Goal: Use online tool/utility: Utilize a website feature to perform a specific function

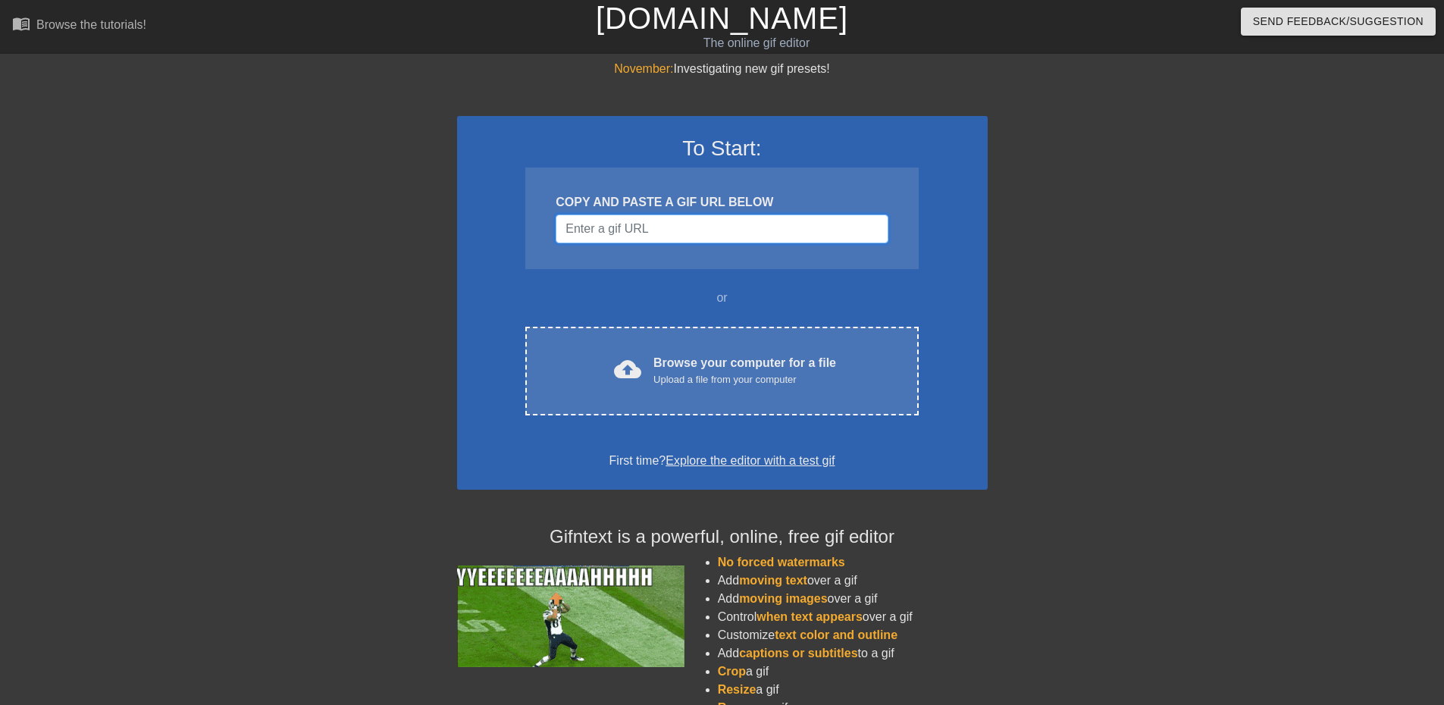
click at [782, 229] on input "Username" at bounding box center [722, 229] width 332 height 29
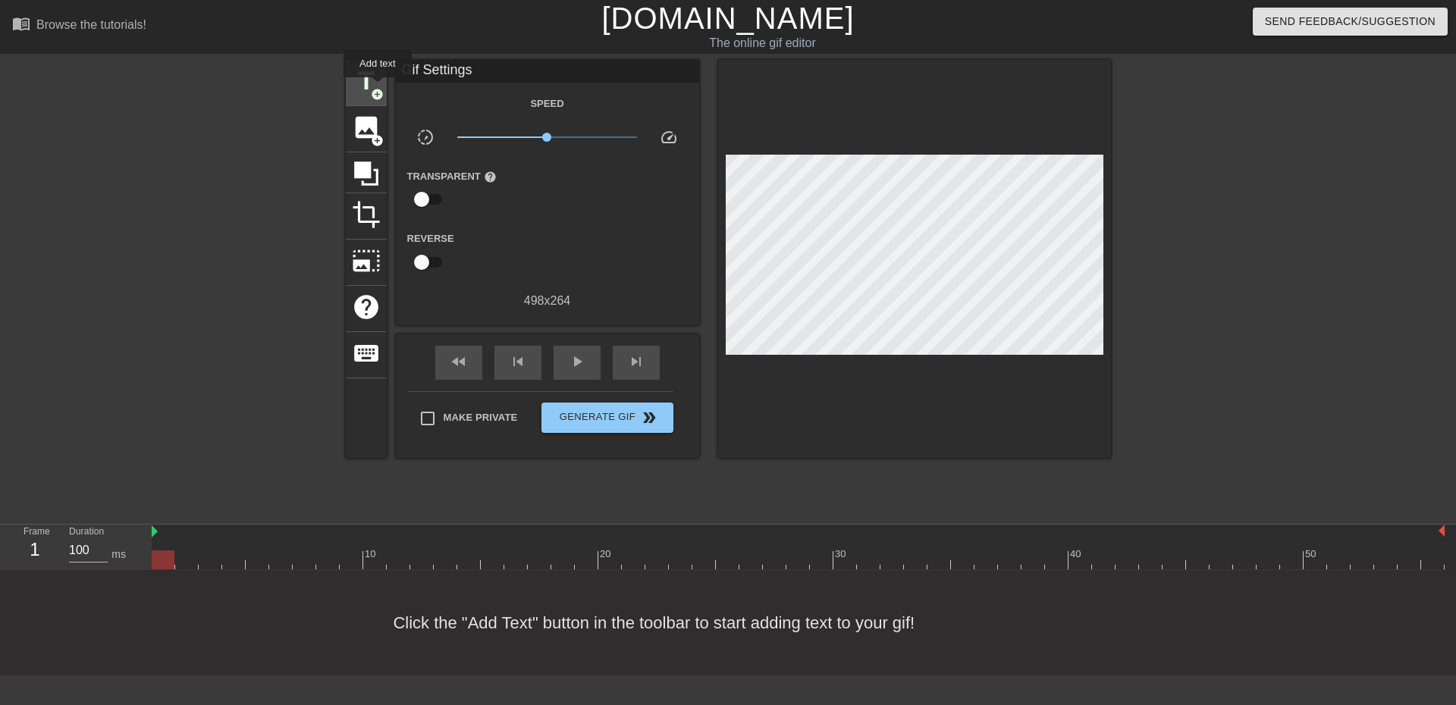
click at [376, 88] on span "add_circle" at bounding box center [377, 94] width 13 height 13
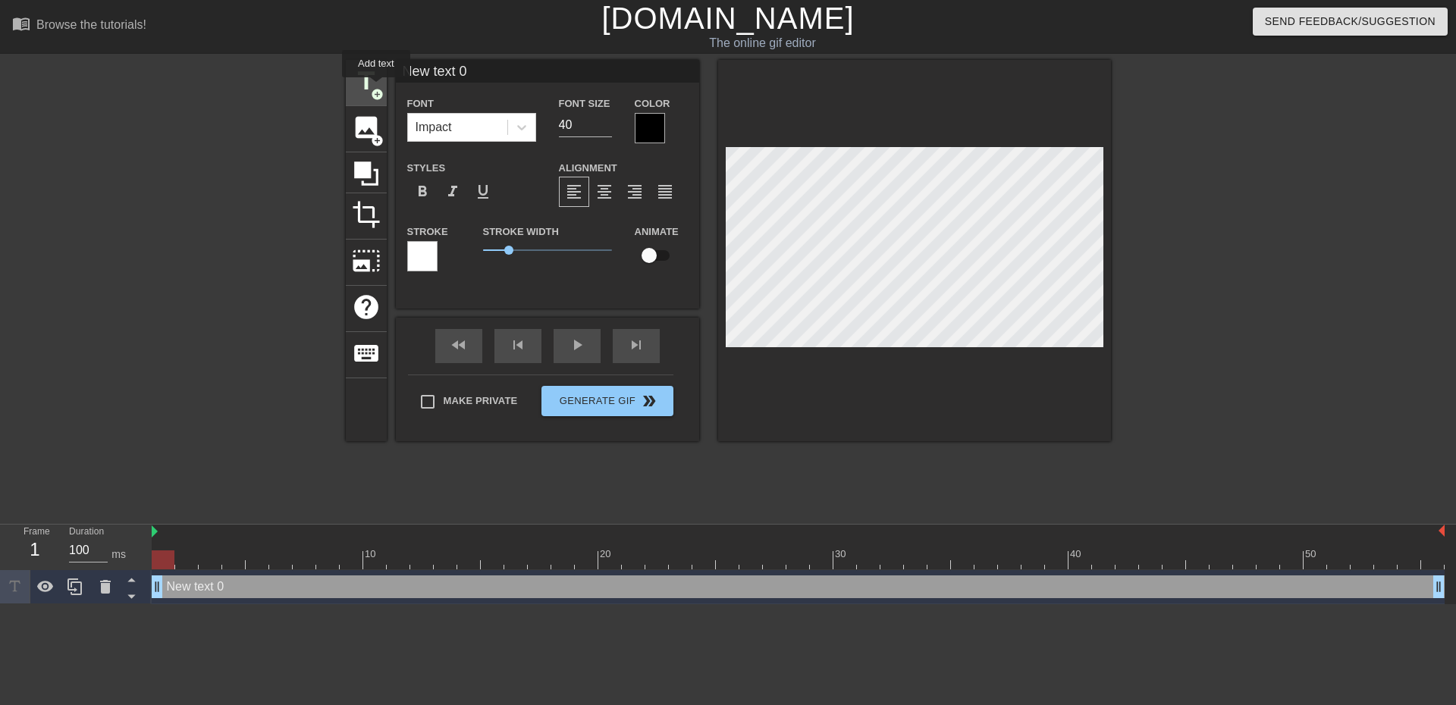
click at [376, 88] on span "add_circle" at bounding box center [377, 94] width 13 height 13
type input "New text 1"
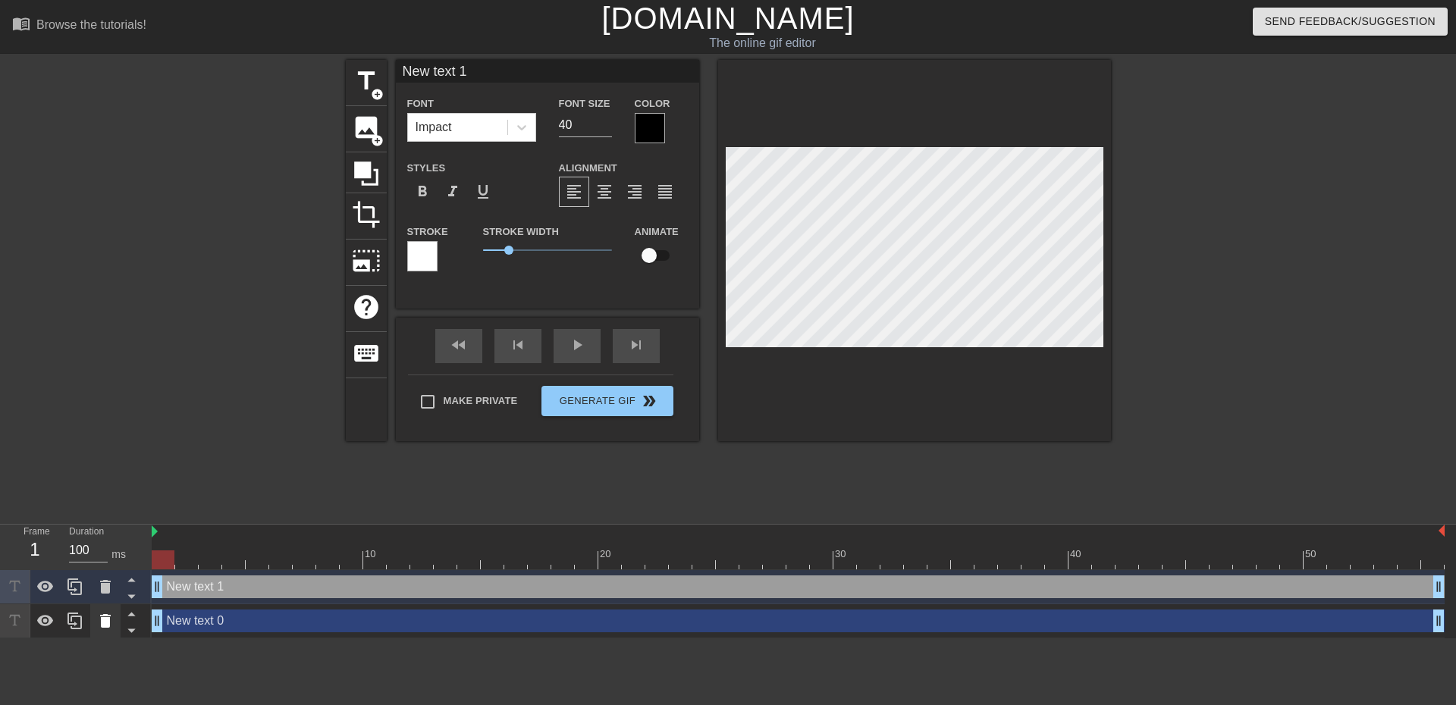
click at [106, 622] on icon at bounding box center [105, 621] width 11 height 14
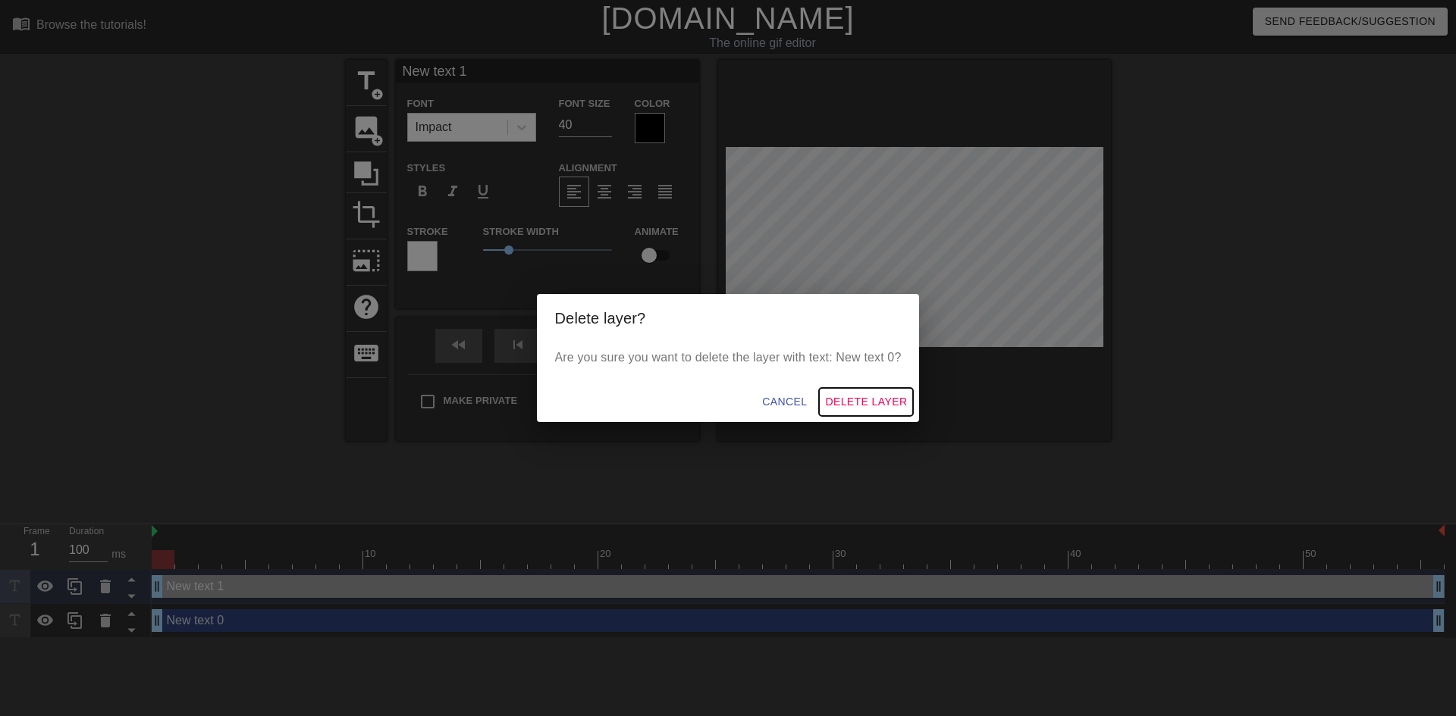
click at [859, 403] on span "Delete Layer" at bounding box center [866, 402] width 82 height 19
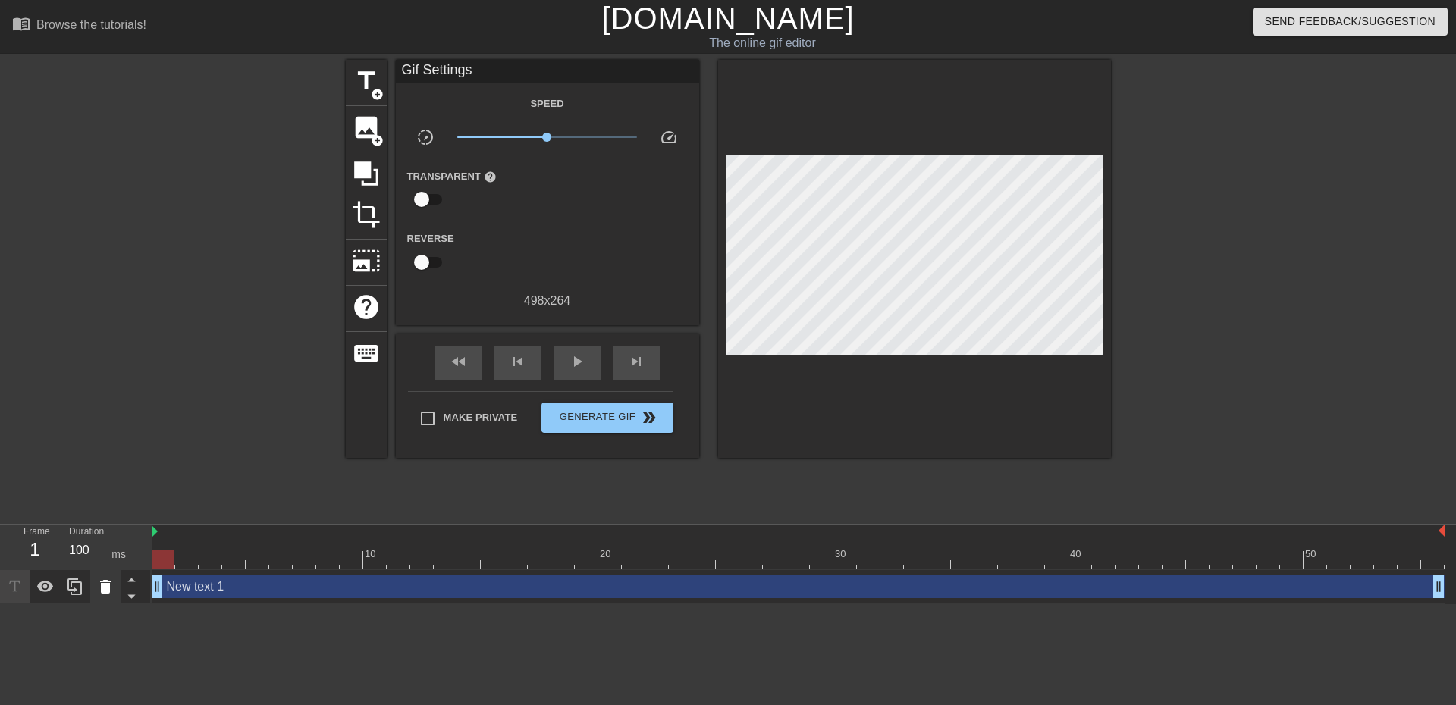
click at [105, 594] on icon at bounding box center [105, 587] width 11 height 14
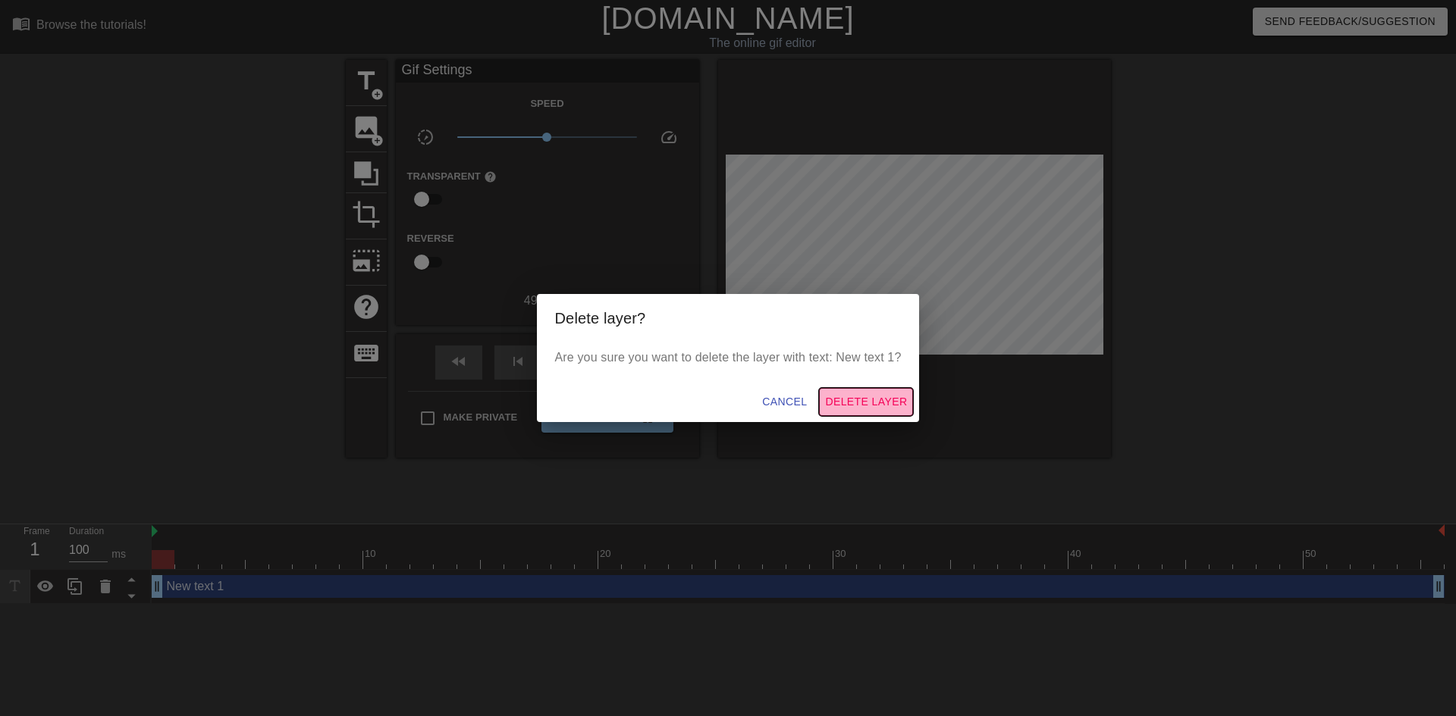
click at [864, 400] on span "Delete Layer" at bounding box center [866, 402] width 82 height 19
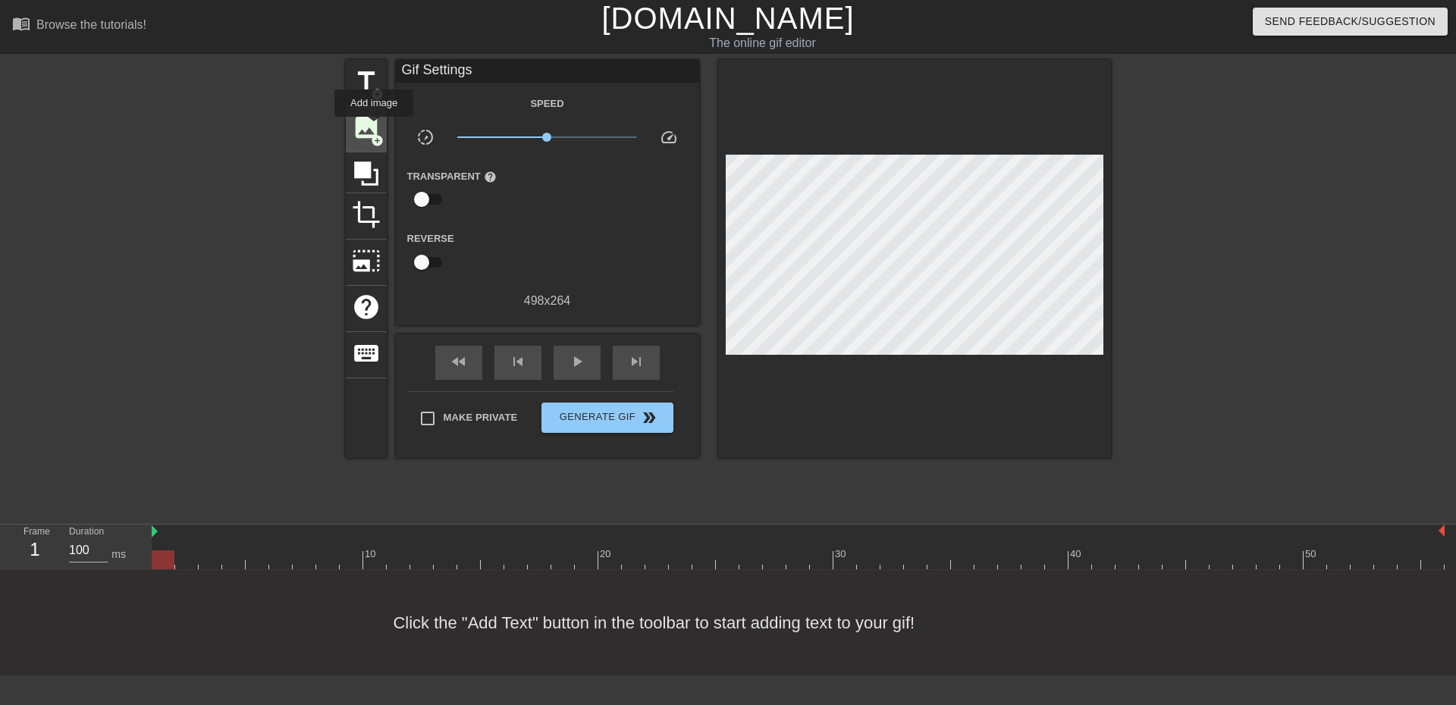
click at [368, 128] on span "image" at bounding box center [366, 127] width 29 height 29
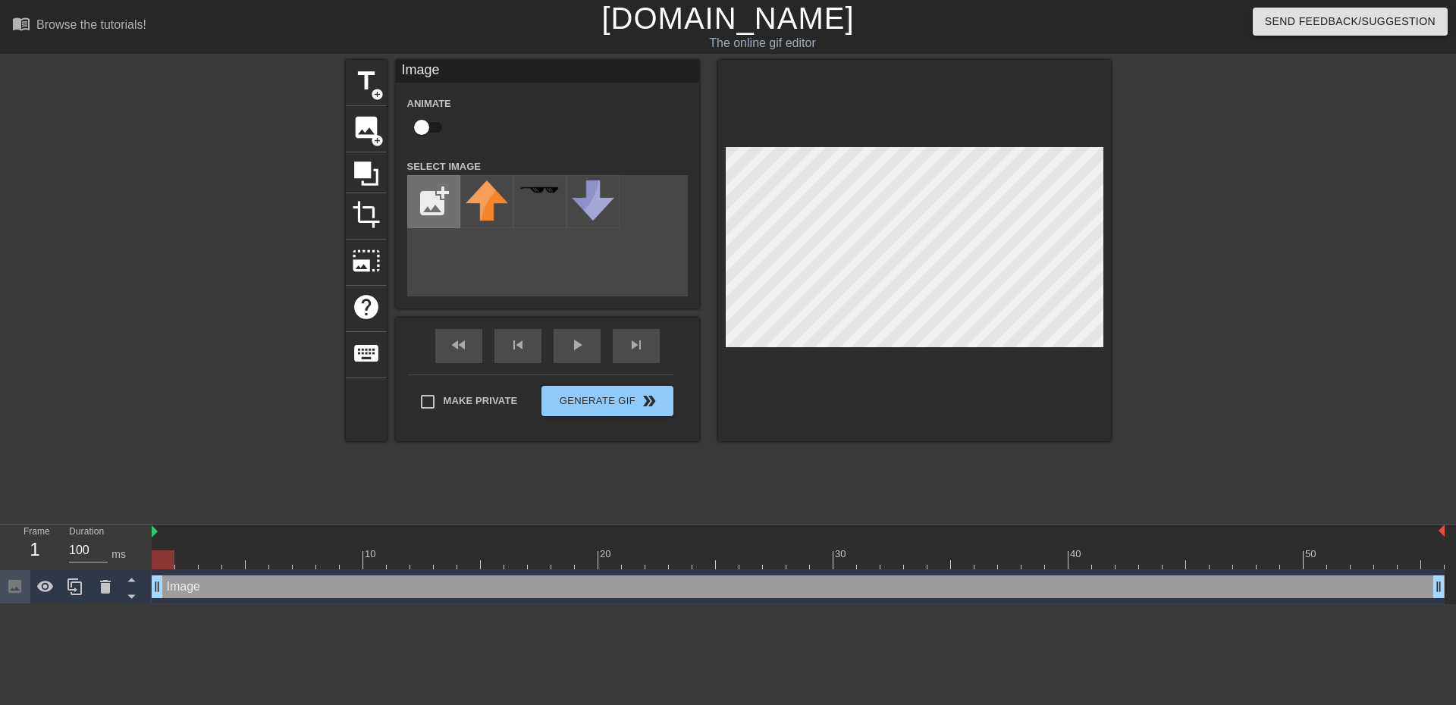
click at [445, 208] on input "file" at bounding box center [434, 202] width 52 height 52
type input "C:\fakepath\Armalite.png"
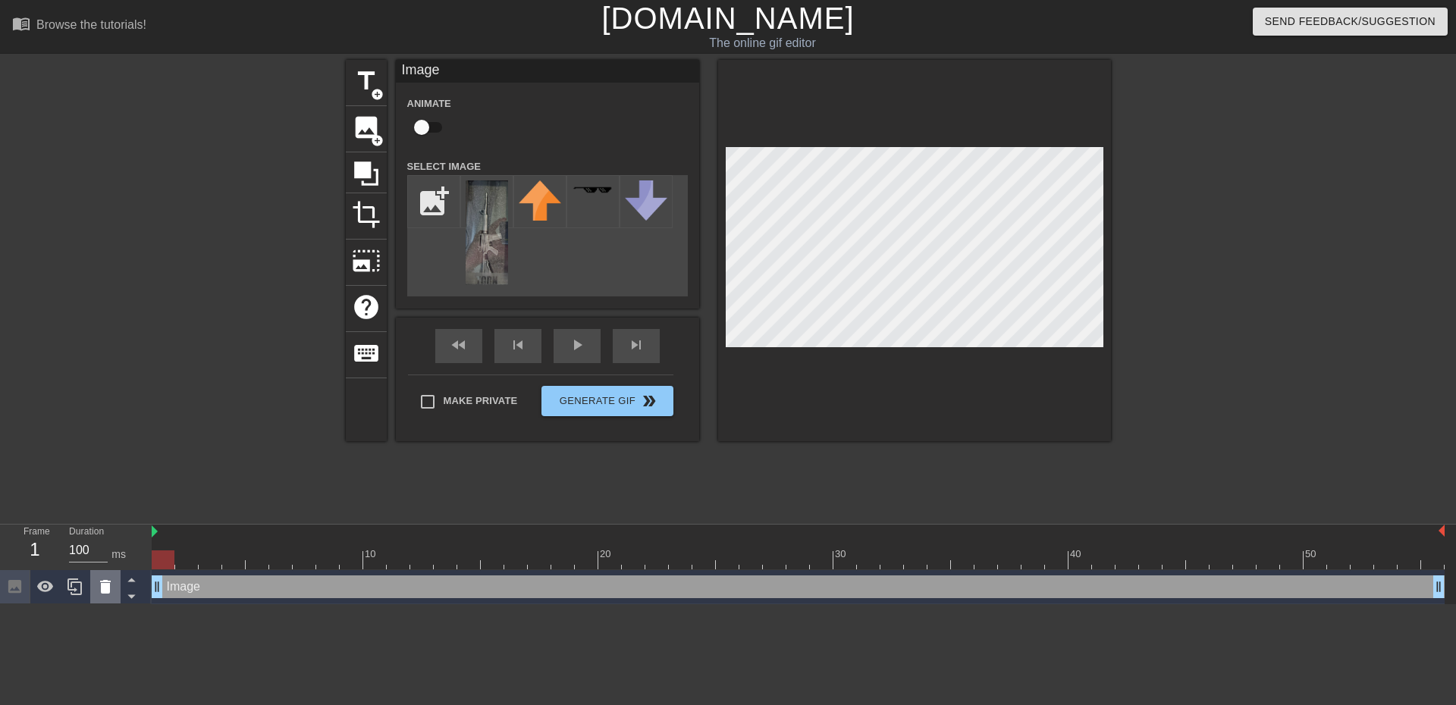
click at [100, 594] on icon at bounding box center [105, 587] width 18 height 18
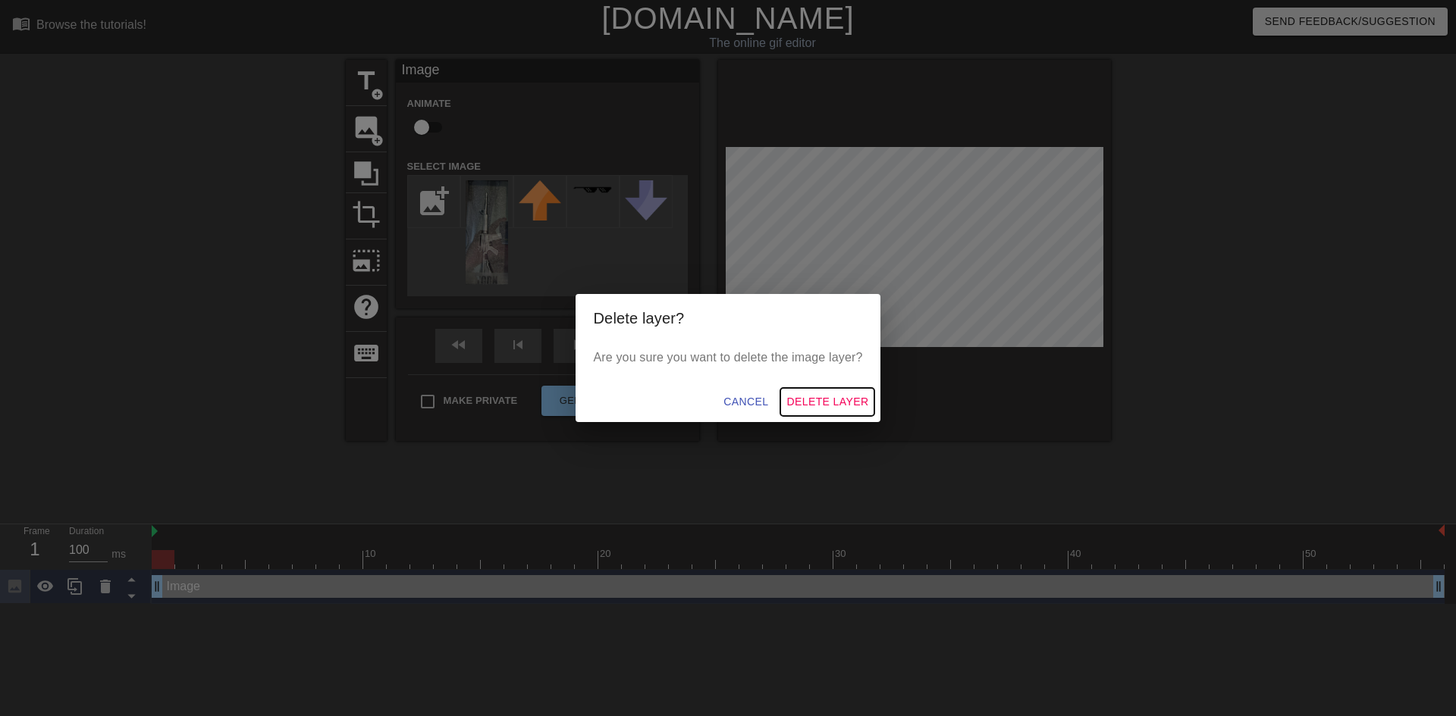
click at [837, 400] on span "Delete Layer" at bounding box center [827, 402] width 82 height 19
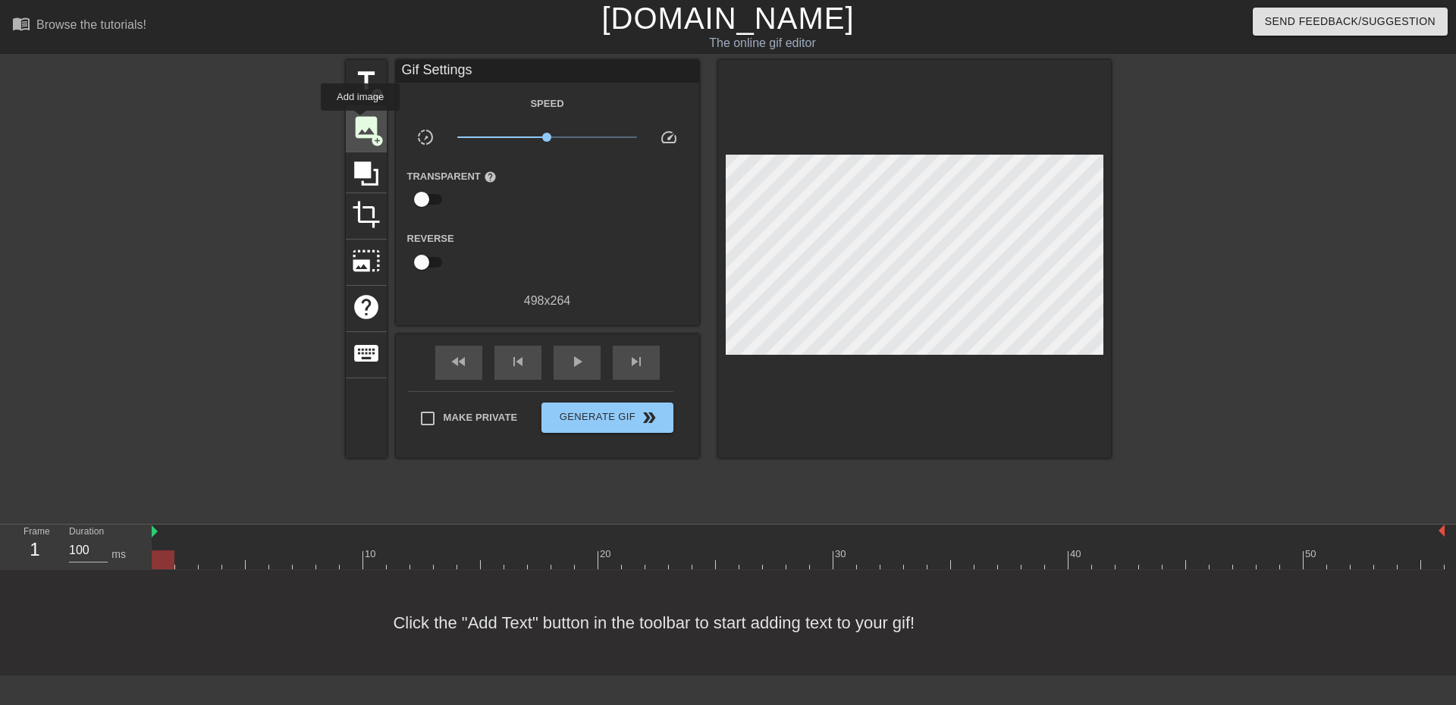
click at [360, 121] on span "image" at bounding box center [366, 127] width 29 height 29
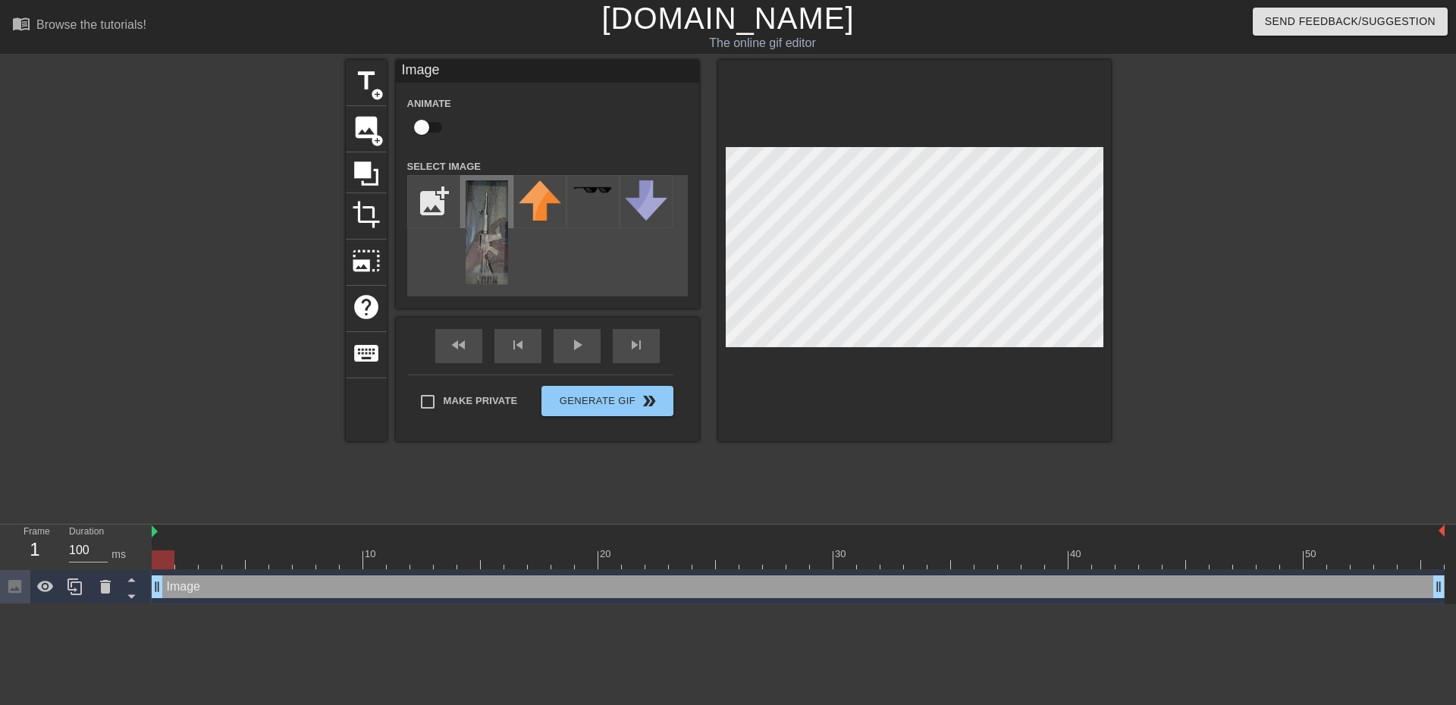
click at [476, 232] on img at bounding box center [486, 232] width 42 height 105
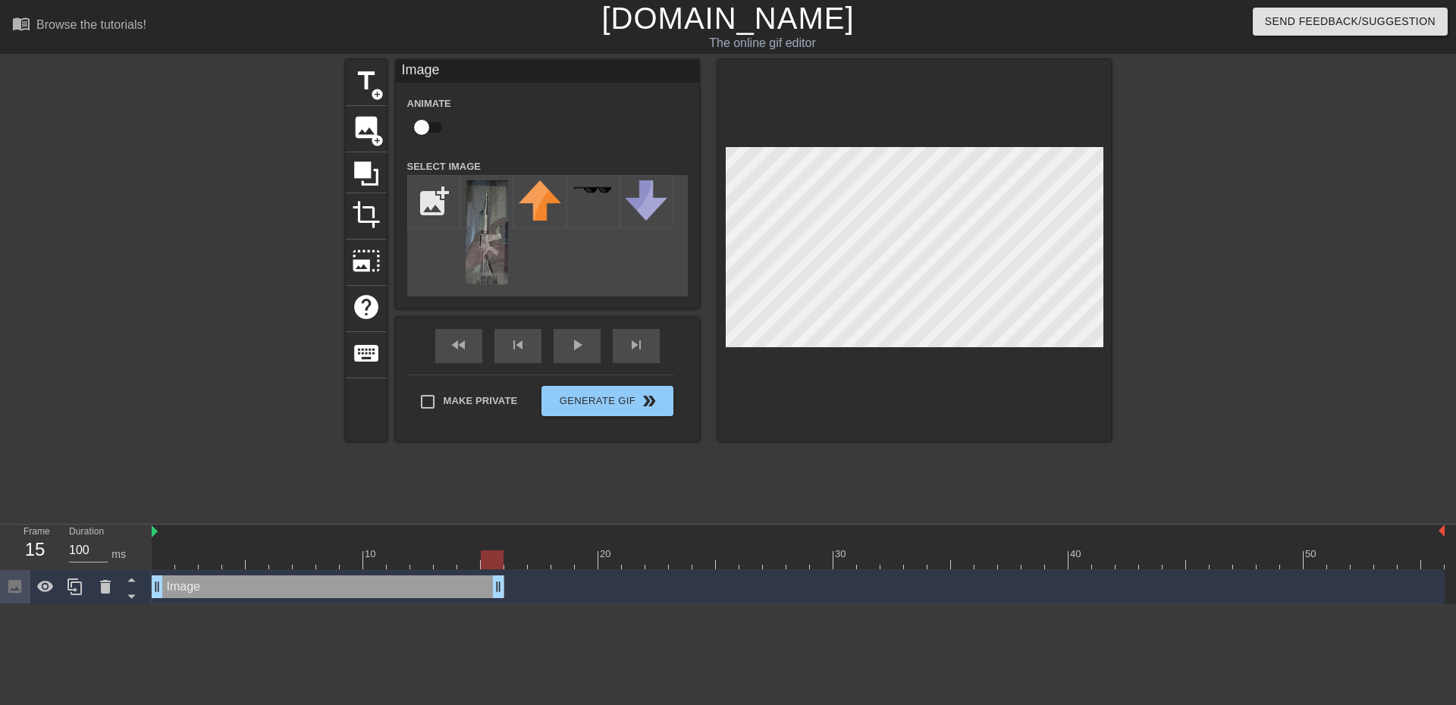
drag, startPoint x: 1441, startPoint y: 583, endPoint x: 495, endPoint y: 588, distance: 946.1
click at [495, 251] on img at bounding box center [486, 232] width 42 height 105
click at [493, 250] on img at bounding box center [486, 232] width 42 height 105
click at [360, 128] on span "image" at bounding box center [366, 127] width 29 height 29
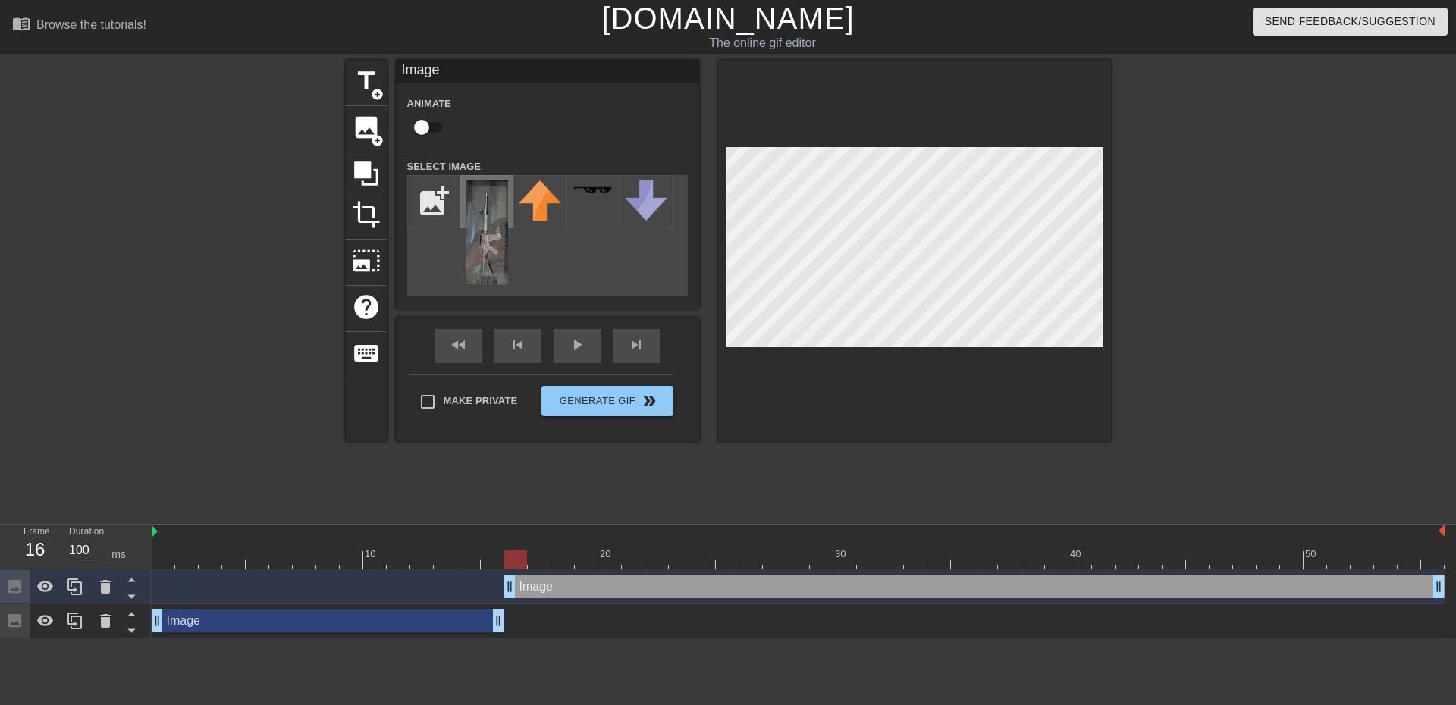
click at [486, 237] on img at bounding box center [486, 232] width 42 height 105
click at [428, 130] on input "checkbox" at bounding box center [421, 127] width 86 height 29
checkbox input "true"
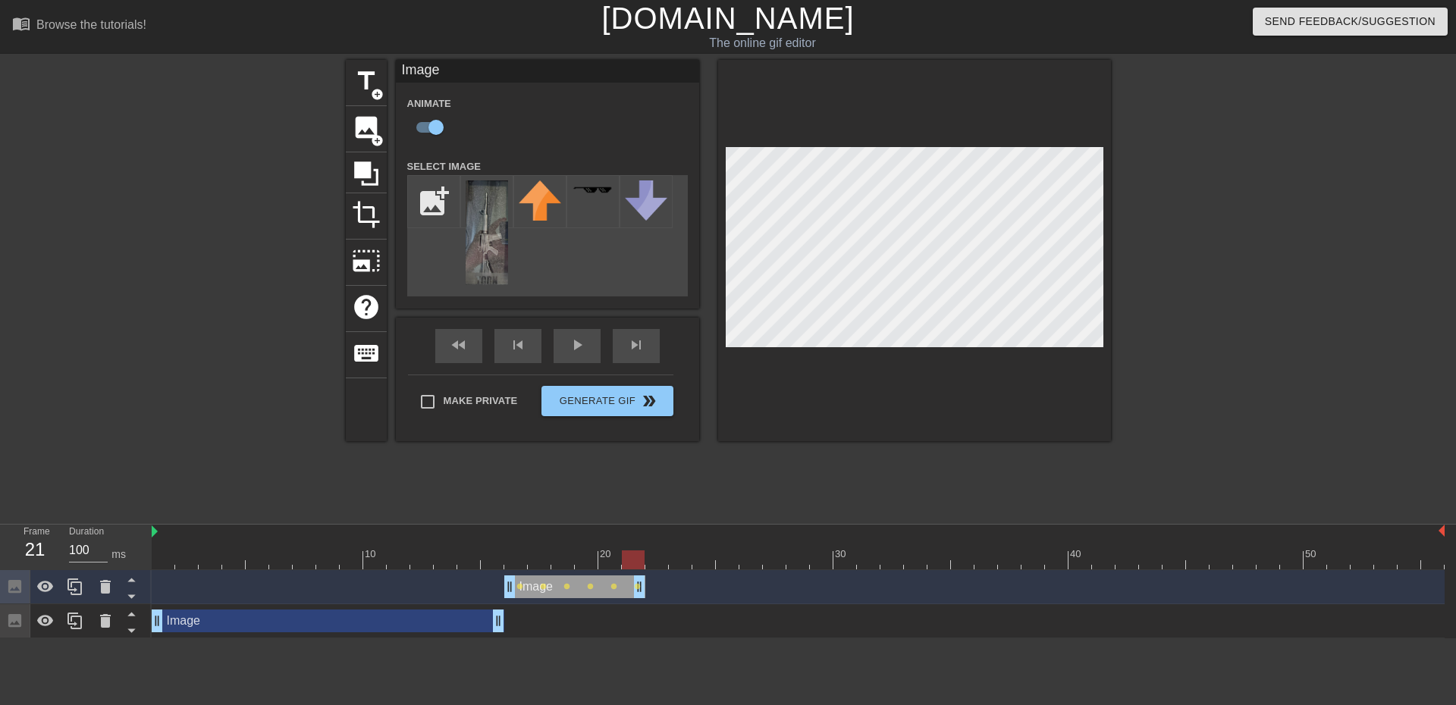
drag, startPoint x: 1436, startPoint y: 584, endPoint x: 641, endPoint y: 601, distance: 795.4
click at [641, 601] on div "Image drag_handle drag_handle lens lens lens lens lens lens" at bounding box center [798, 587] width 1293 height 34
click at [366, 86] on span "title" at bounding box center [366, 81] width 29 height 29
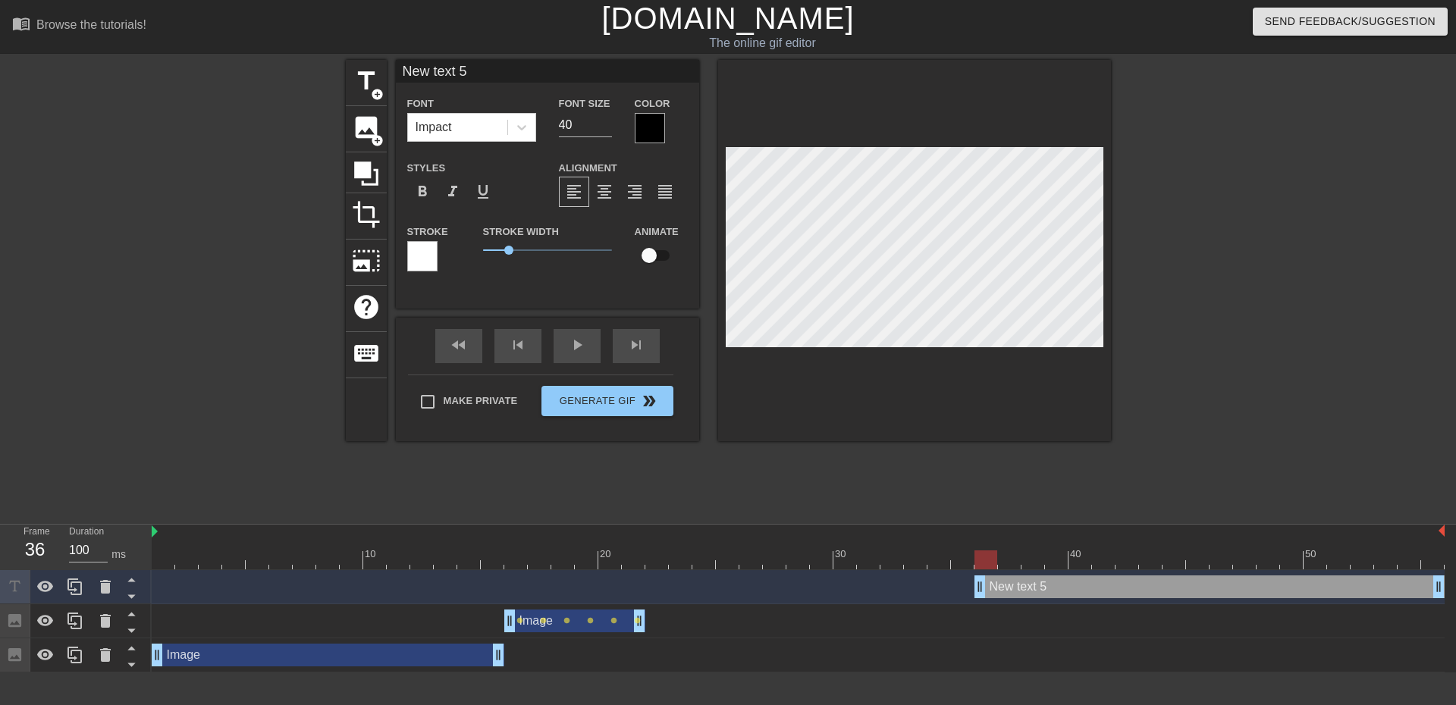
scroll to position [2, 2]
type input "A"
type textarea "A"
type input "Ar"
type textarea "Ar"
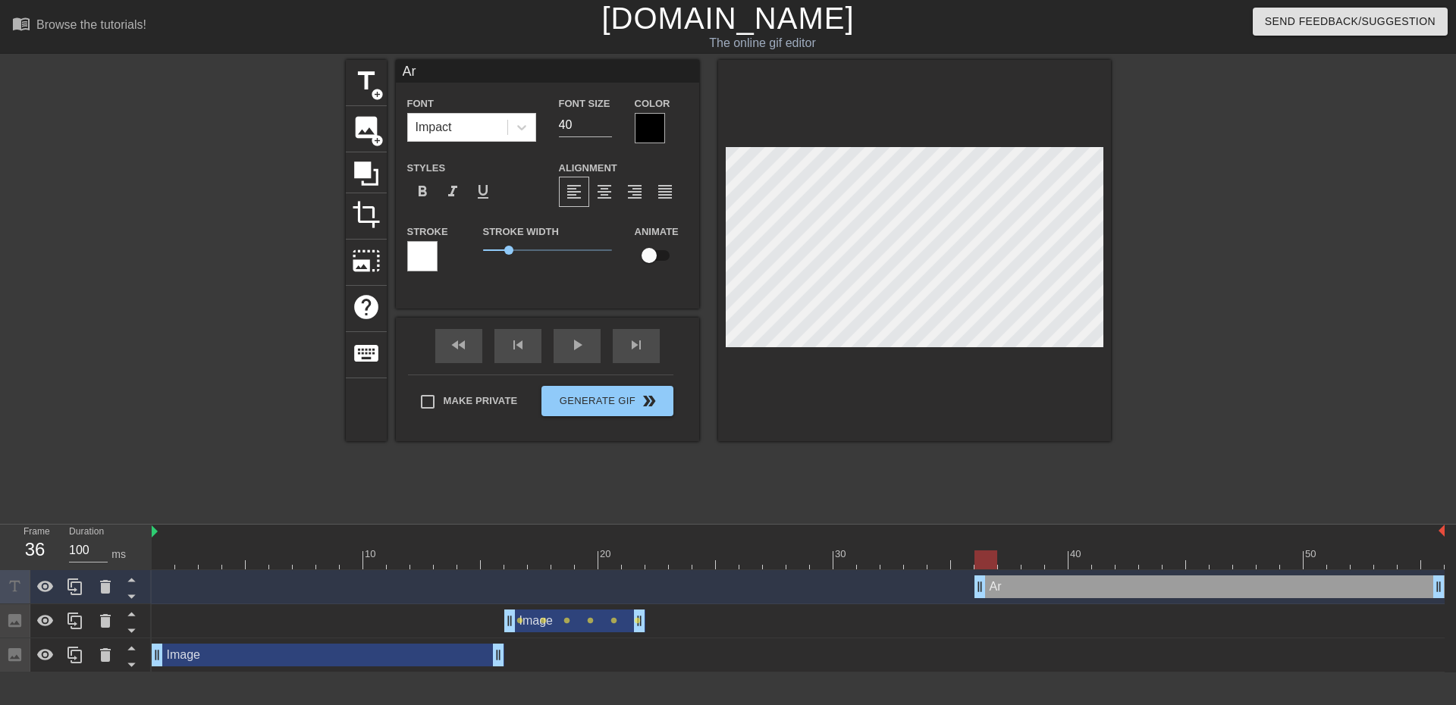
type input "Arm"
type textarea "Arm"
type input "Arma"
type textarea "Arma"
type input "Armal"
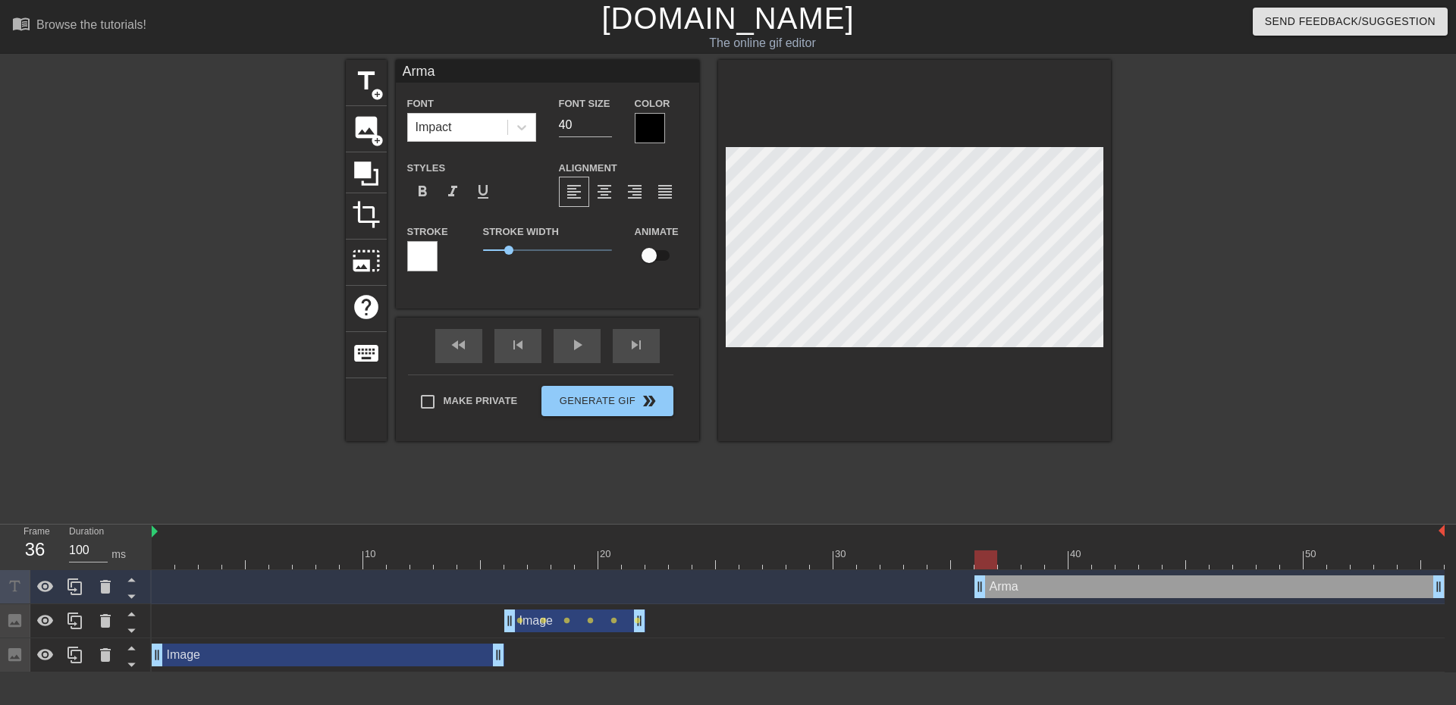
type textarea "Armal"
type input "Armali"
type textarea "Armali"
type input "Armalit"
type textarea "Armalit"
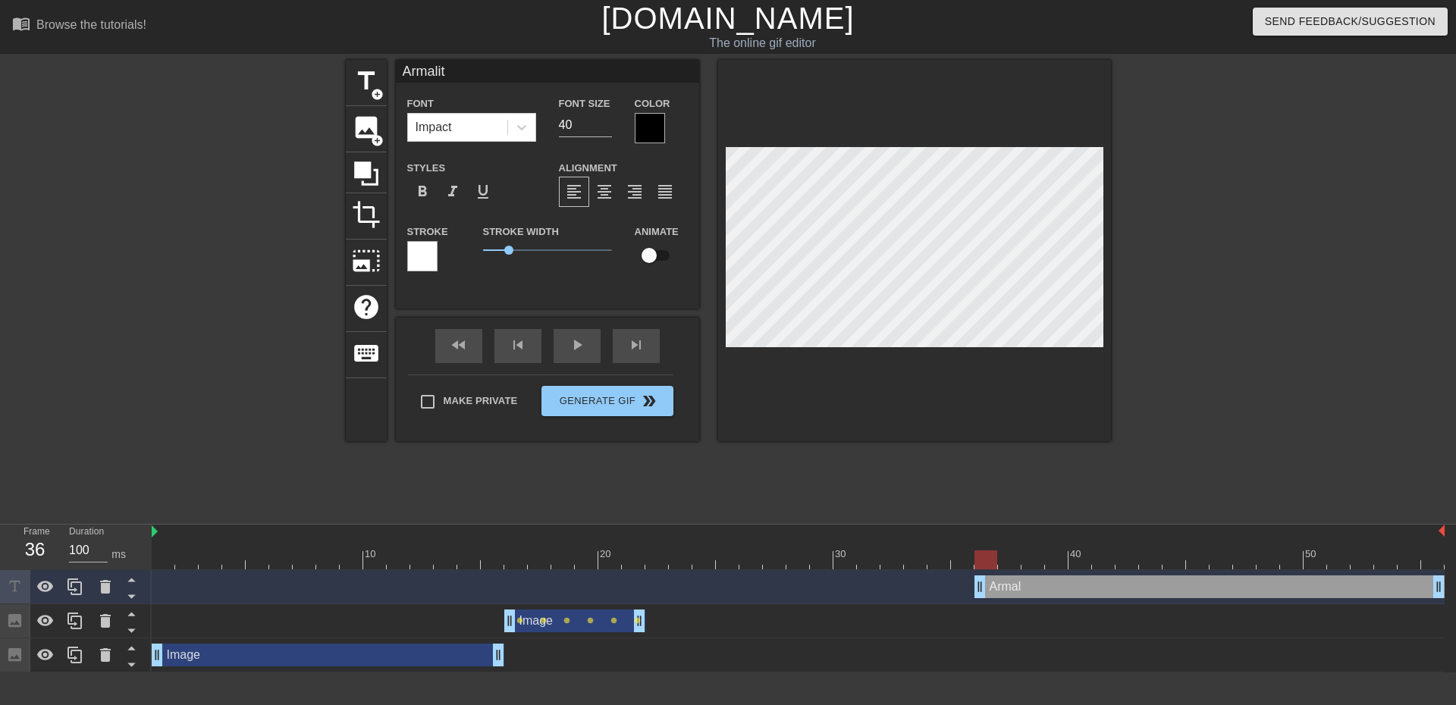
scroll to position [2, 3]
type input "Armalite"
type textarea "Armalite"
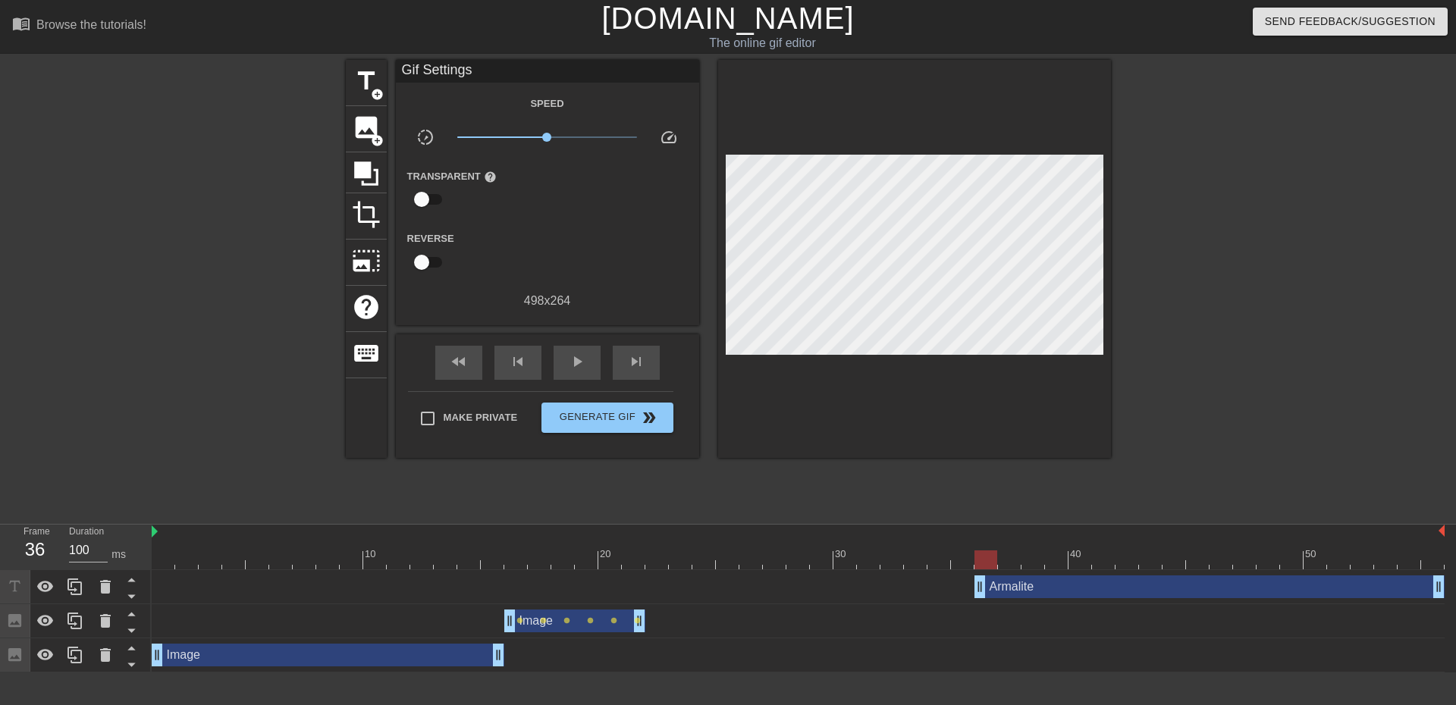
click at [1346, 327] on div at bounding box center [1242, 287] width 227 height 455
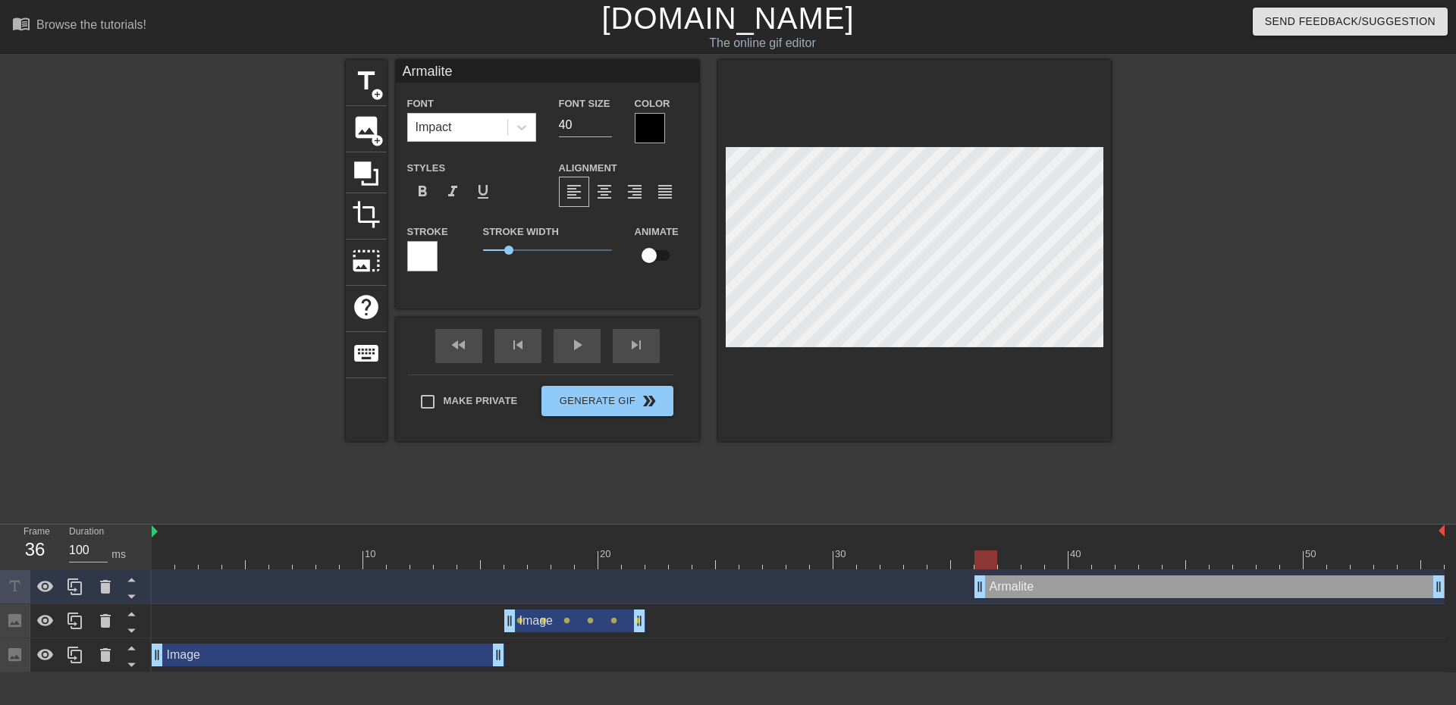
click at [1248, 290] on div at bounding box center [1242, 287] width 227 height 455
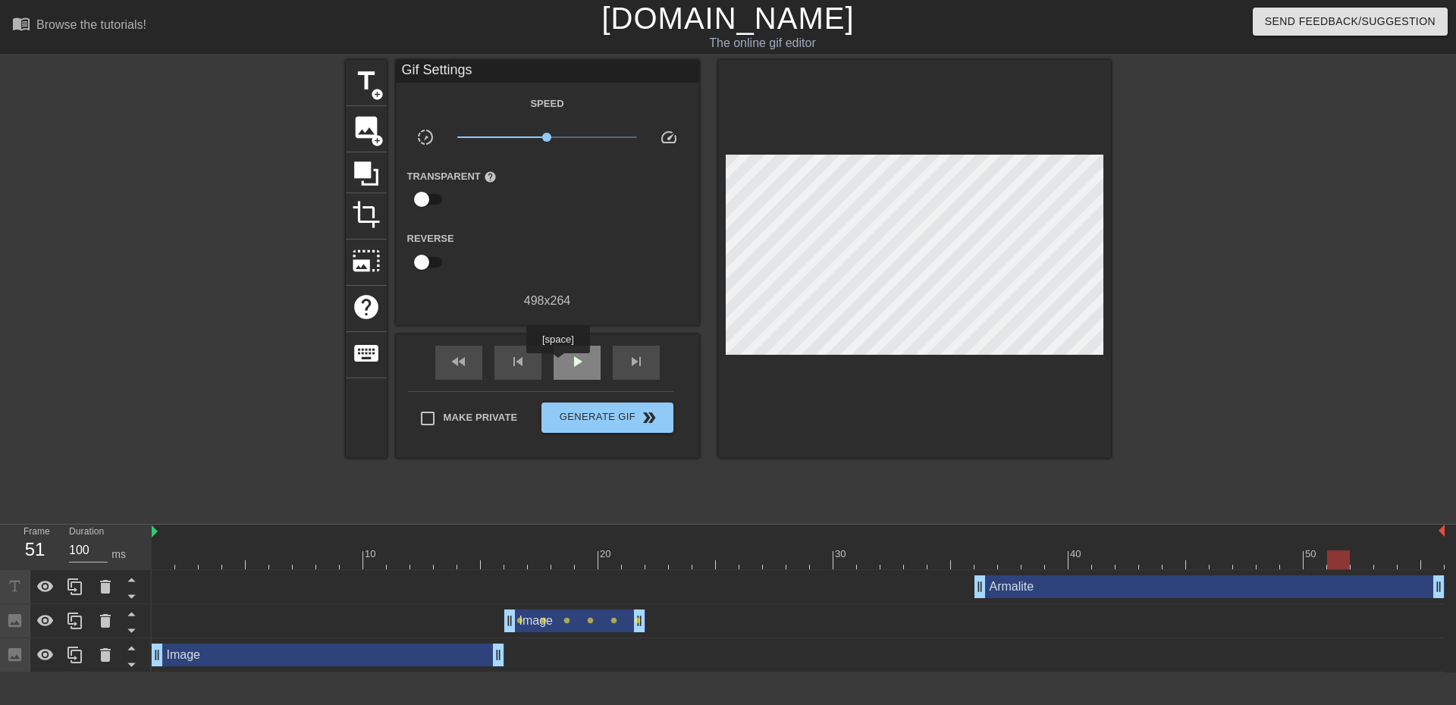
click at [557, 364] on div "play_arrow" at bounding box center [576, 363] width 47 height 34
click at [605, 412] on span "Generate Gif double_arrow" at bounding box center [606, 418] width 119 height 18
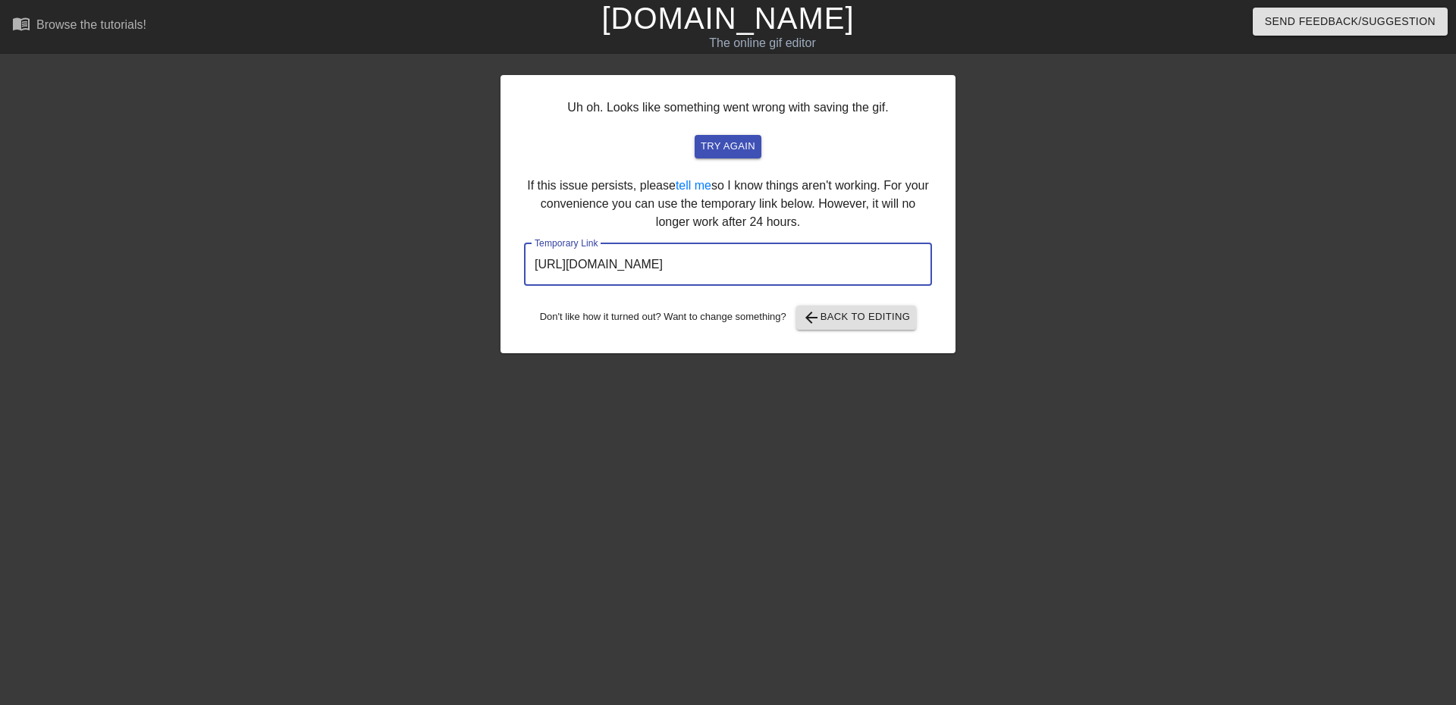
click at [857, 268] on input "[URL][DOMAIN_NAME]" at bounding box center [728, 264] width 408 height 42
drag, startPoint x: 854, startPoint y: 262, endPoint x: 516, endPoint y: 273, distance: 337.5
click at [516, 273] on div "Uh oh. Looks like something went wrong with saving the gif. try again If this i…" at bounding box center [727, 214] width 455 height 278
